Goal: Information Seeking & Learning: Find specific fact

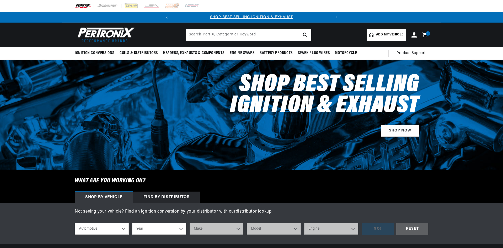
click at [201, 36] on input "text" at bounding box center [248, 35] width 125 height 12
type input "c5af"
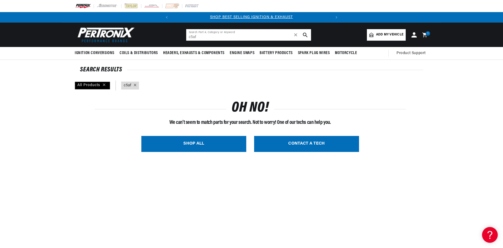
drag, startPoint x: 204, startPoint y: 38, endPoint x: 147, endPoint y: 36, distance: 57.4
click at [147, 36] on header "BETTER SEARCH RESULTS Add your vehicle's year, make, and model to find parts be…" at bounding box center [252, 35] width 380 height 24
drag, startPoint x: 219, startPoint y: 37, endPoint x: 158, endPoint y: 40, distance: 61.4
click at [158, 40] on header "BETTER SEARCH RESULTS Add your vehicle's year, make, and model to find parts be…" at bounding box center [252, 35] width 380 height 24
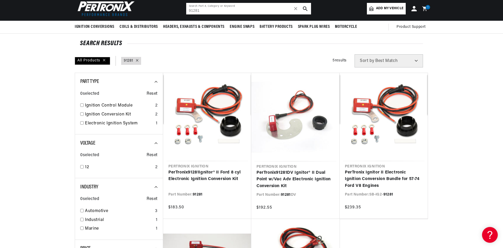
drag, startPoint x: 202, startPoint y: 12, endPoint x: 125, endPoint y: 8, distance: 76.7
click at [125, 8] on header "BETTER SEARCH RESULTS Add your vehicle's year, make, and model to find parts be…" at bounding box center [252, 8] width 380 height 24
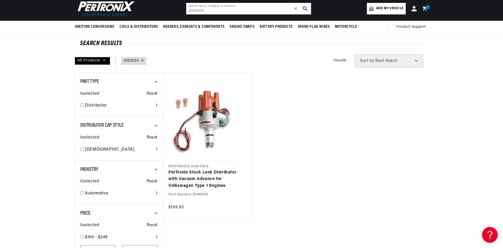
scroll to position [0, 159]
drag, startPoint x: 212, startPoint y: 12, endPoint x: 188, endPoint y: 9, distance: 23.7
click at [188, 9] on input "d182504" at bounding box center [248, 9] width 125 height 12
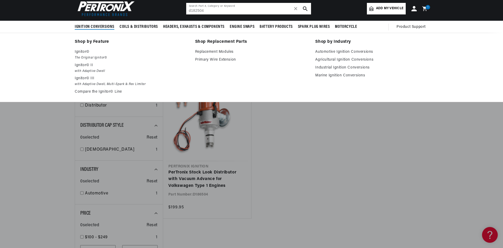
scroll to position [0, 0]
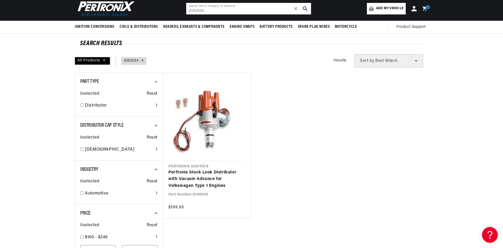
click at [227, 9] on input "d182504" at bounding box center [248, 9] width 125 height 12
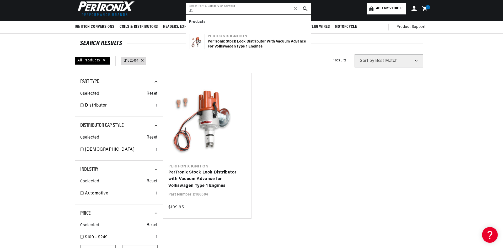
type input "d"
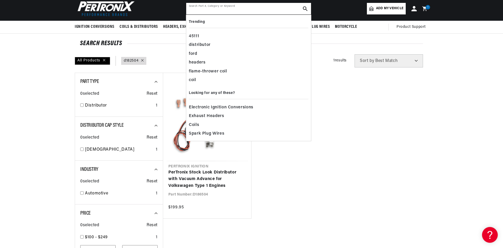
scroll to position [0, 159]
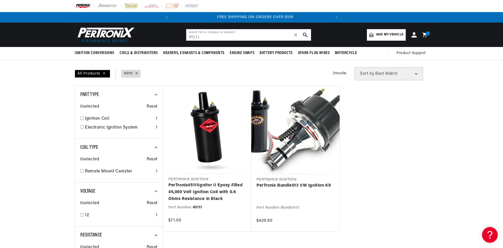
scroll to position [0, 159]
click at [203, 37] on input "45111" at bounding box center [248, 35] width 125 height 12
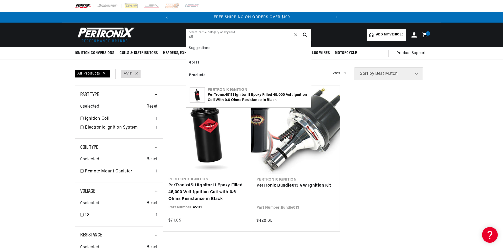
type input "4"
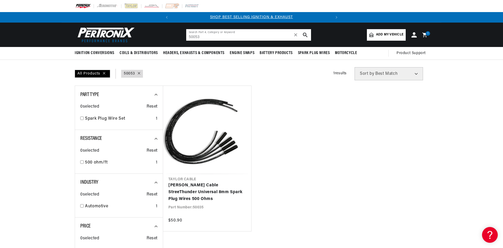
drag, startPoint x: 211, startPoint y: 37, endPoint x: 169, endPoint y: 34, distance: 41.5
click at [169, 34] on header "BETTER SEARCH RESULTS Add your vehicle's year, make, and model to find parts be…" at bounding box center [252, 35] width 380 height 24
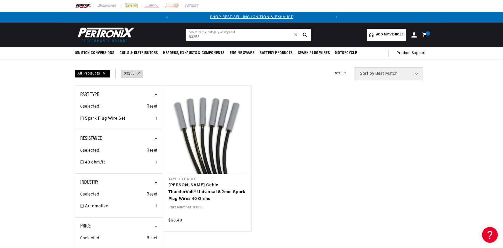
drag, startPoint x: 209, startPoint y: 38, endPoint x: 166, endPoint y: 38, distance: 43.5
click at [166, 38] on header "BETTER SEARCH RESULTS Add your vehicle's year, make, and model to find parts be…" at bounding box center [252, 35] width 380 height 24
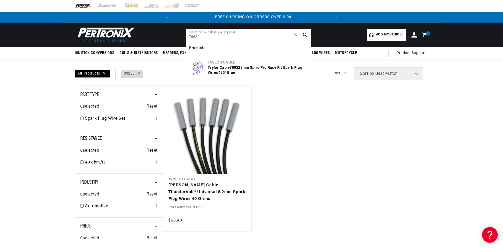
scroll to position [0, 159]
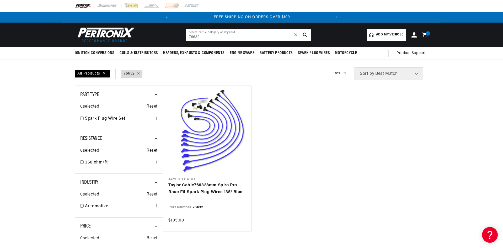
drag, startPoint x: 226, startPoint y: 36, endPoint x: 140, endPoint y: 31, distance: 85.6
click at [140, 31] on header "BETTER SEARCH RESULTS Add your vehicle's year, make, and model to find parts be…" at bounding box center [252, 35] width 380 height 24
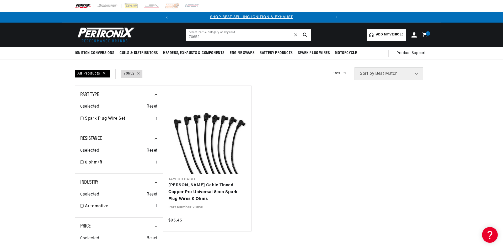
drag, startPoint x: 212, startPoint y: 39, endPoint x: 142, endPoint y: 33, distance: 71.1
click at [142, 33] on header "BETTER SEARCH RESULTS Add your vehicle's year, make, and model to find parts be…" at bounding box center [252, 35] width 380 height 24
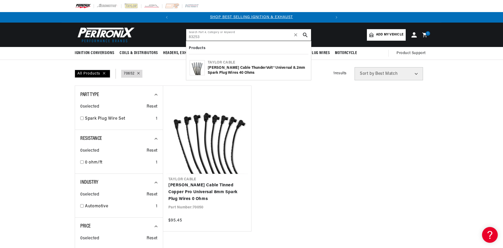
type input "83253"
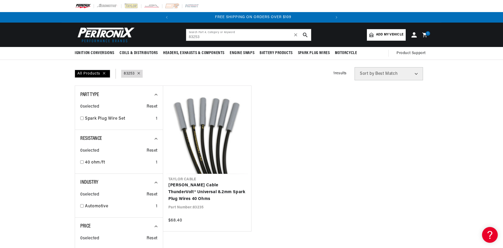
scroll to position [0, 159]
